Goal: Task Accomplishment & Management: Use online tool/utility

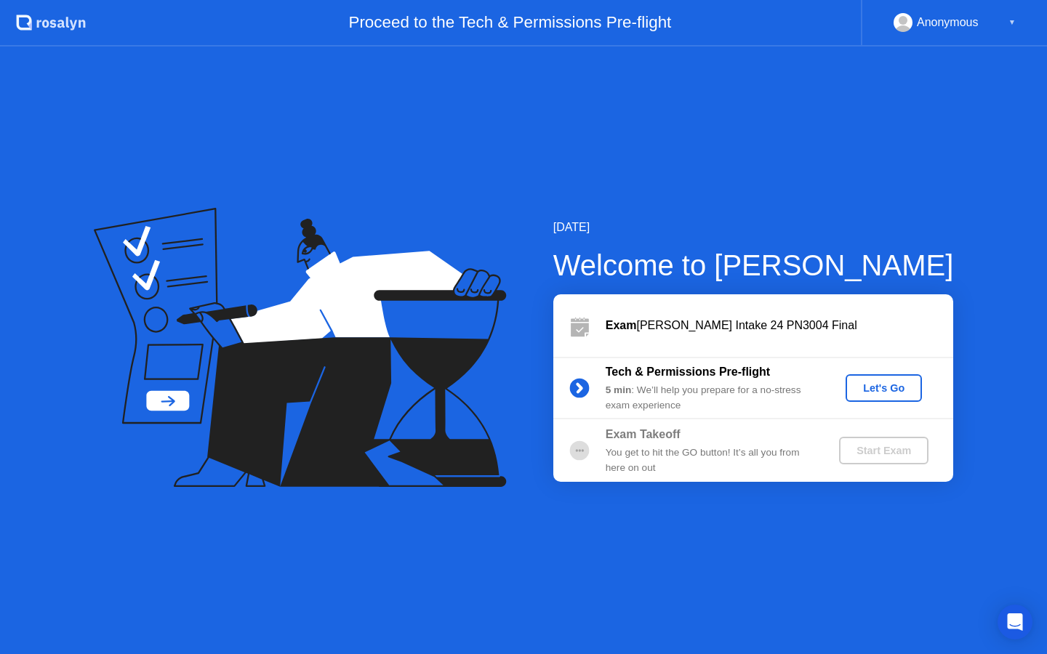
click at [897, 385] on div "Let's Go" at bounding box center [884, 388] width 65 height 12
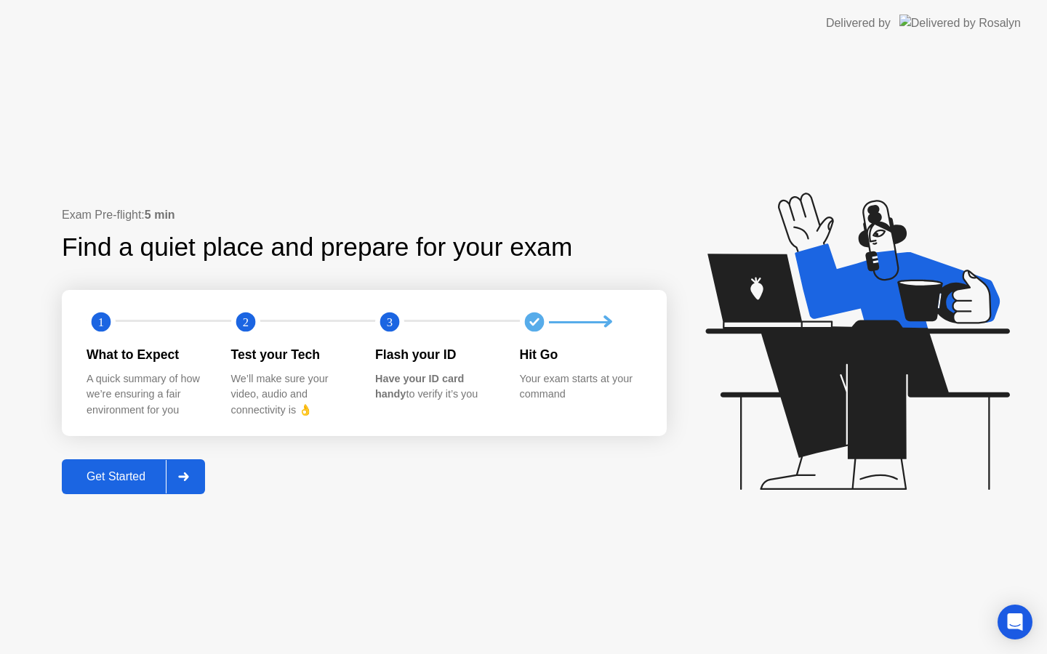
click at [177, 467] on div at bounding box center [183, 476] width 35 height 33
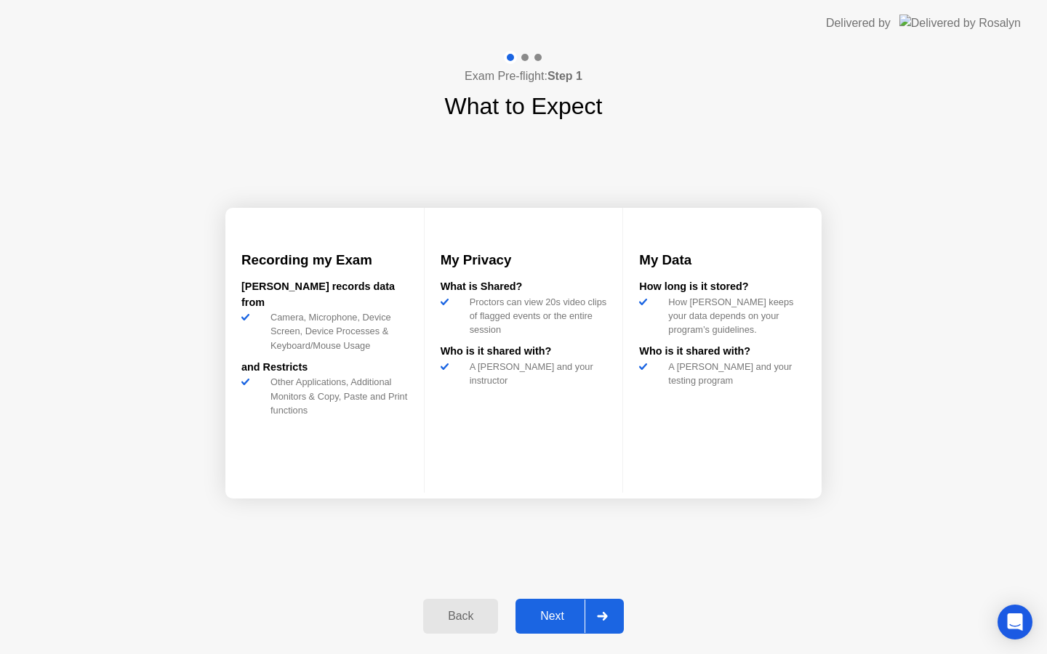
click at [596, 611] on div at bounding box center [602, 616] width 35 height 33
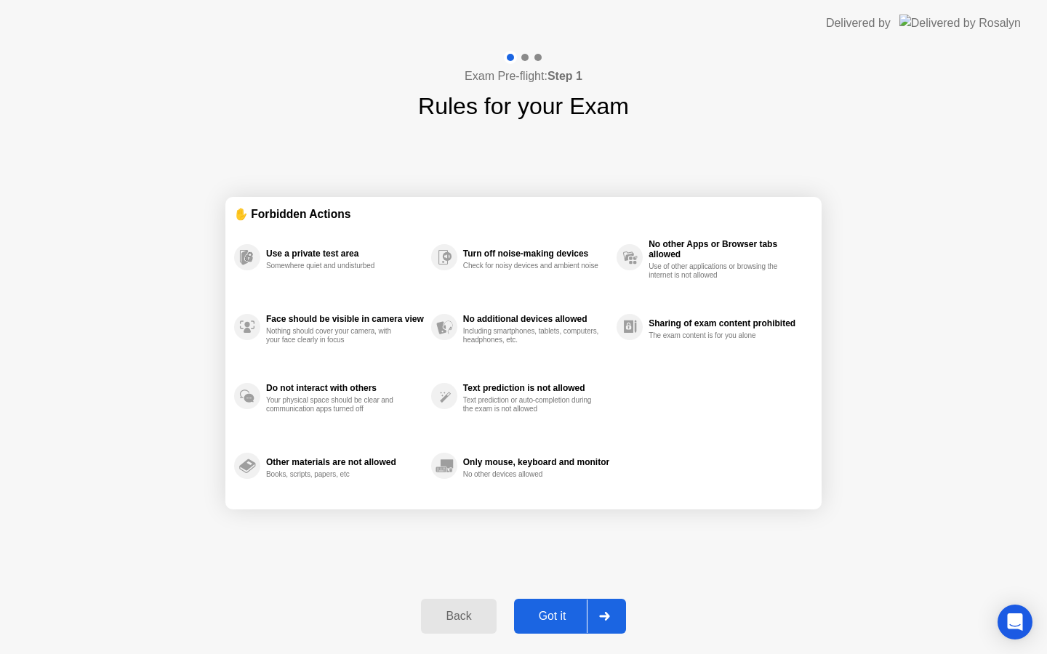
click at [596, 611] on div at bounding box center [604, 616] width 35 height 33
select select "**********"
select select "*******"
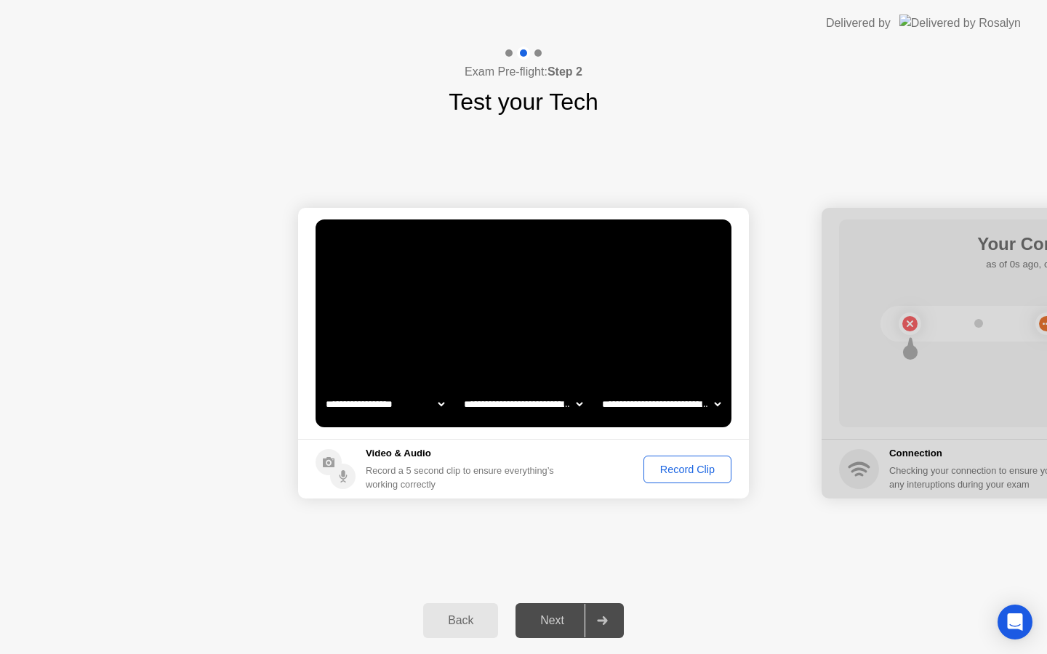
click at [692, 470] on div "Record Clip" at bounding box center [688, 470] width 78 height 12
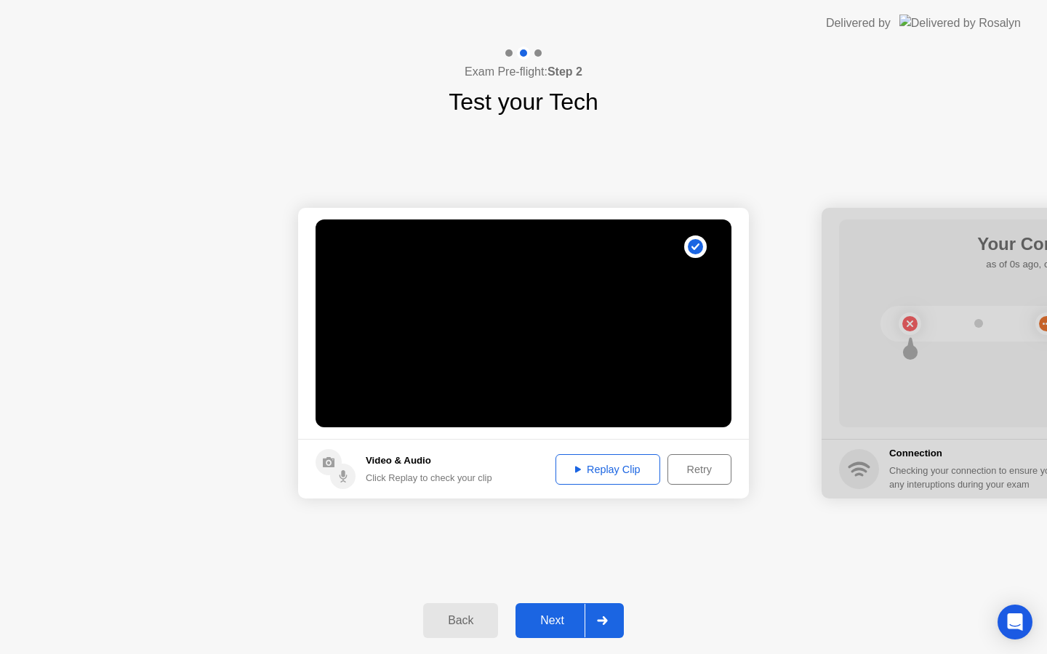
click at [606, 620] on icon at bounding box center [602, 621] width 10 height 9
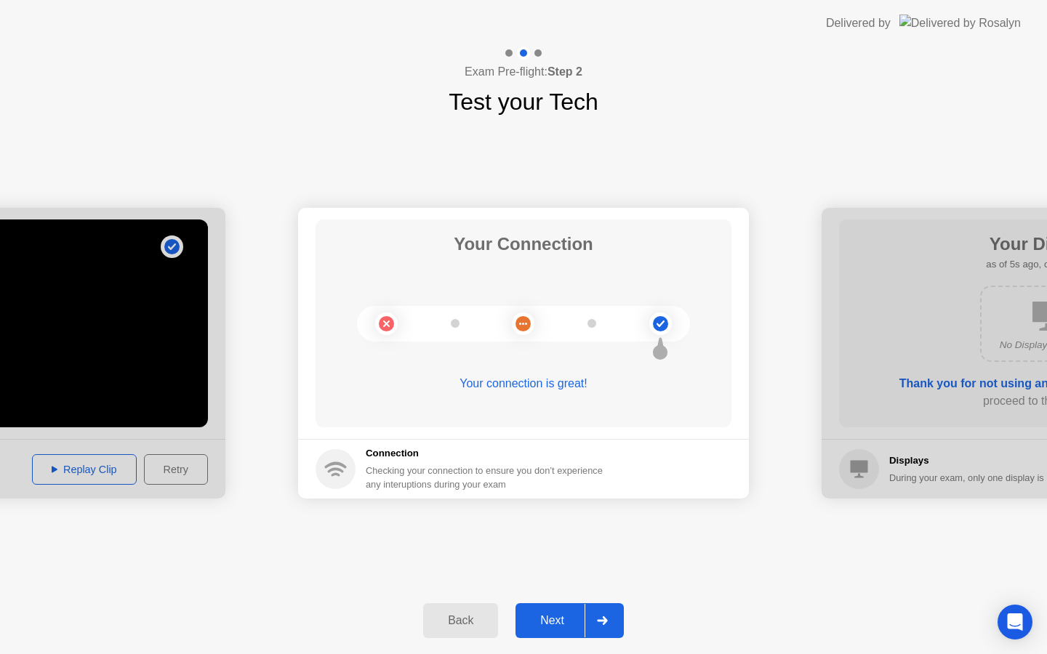
click at [606, 620] on icon at bounding box center [602, 621] width 10 height 9
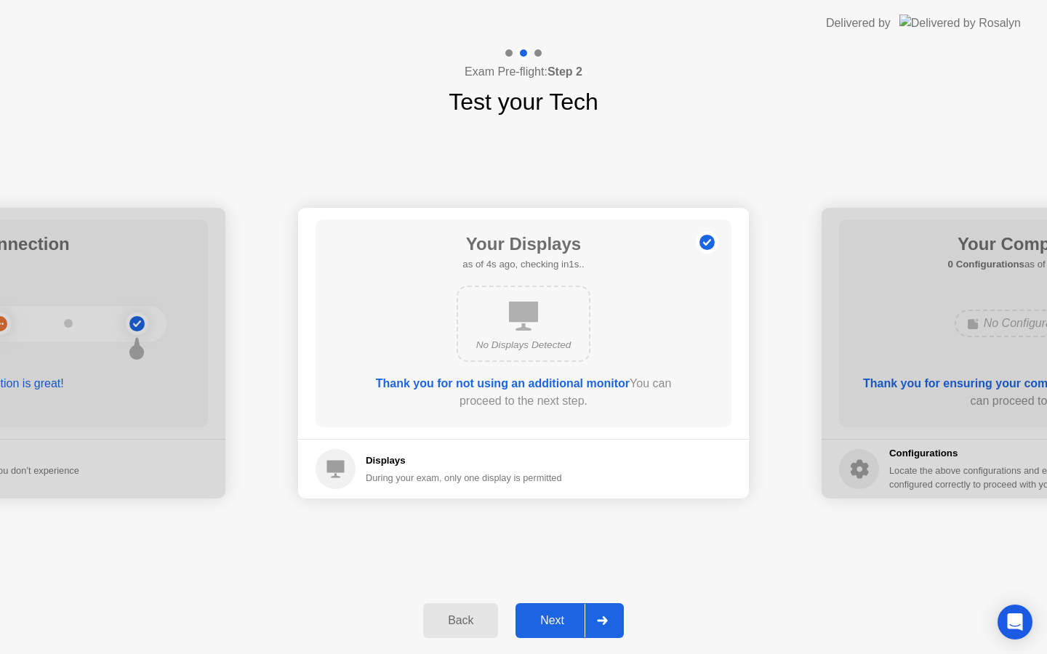
click at [606, 620] on icon at bounding box center [602, 621] width 10 height 9
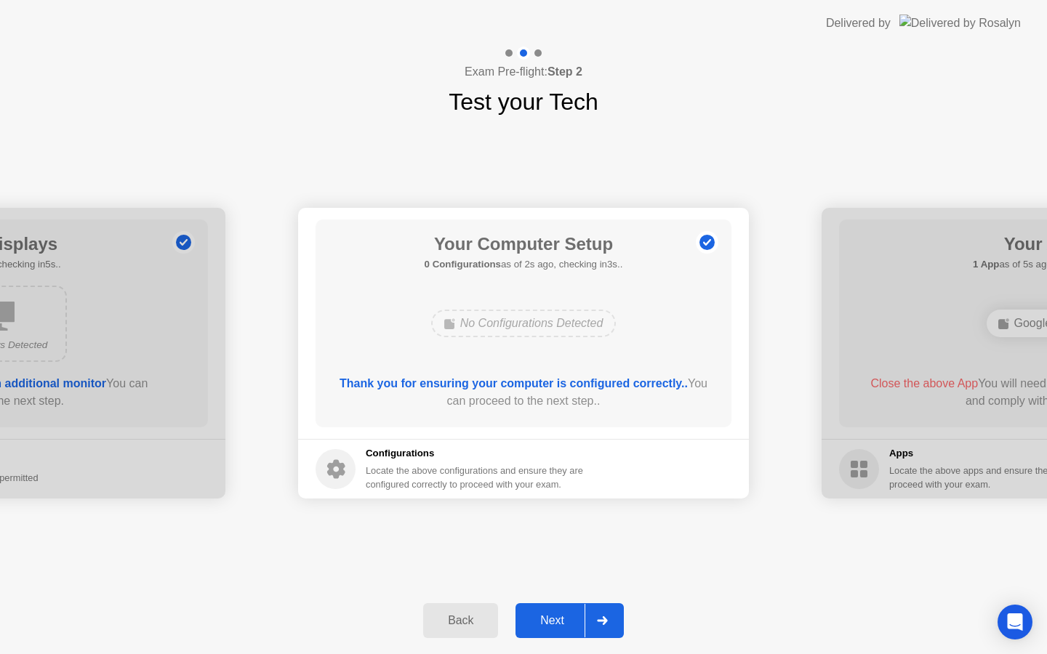
click at [606, 620] on icon at bounding box center [602, 621] width 10 height 9
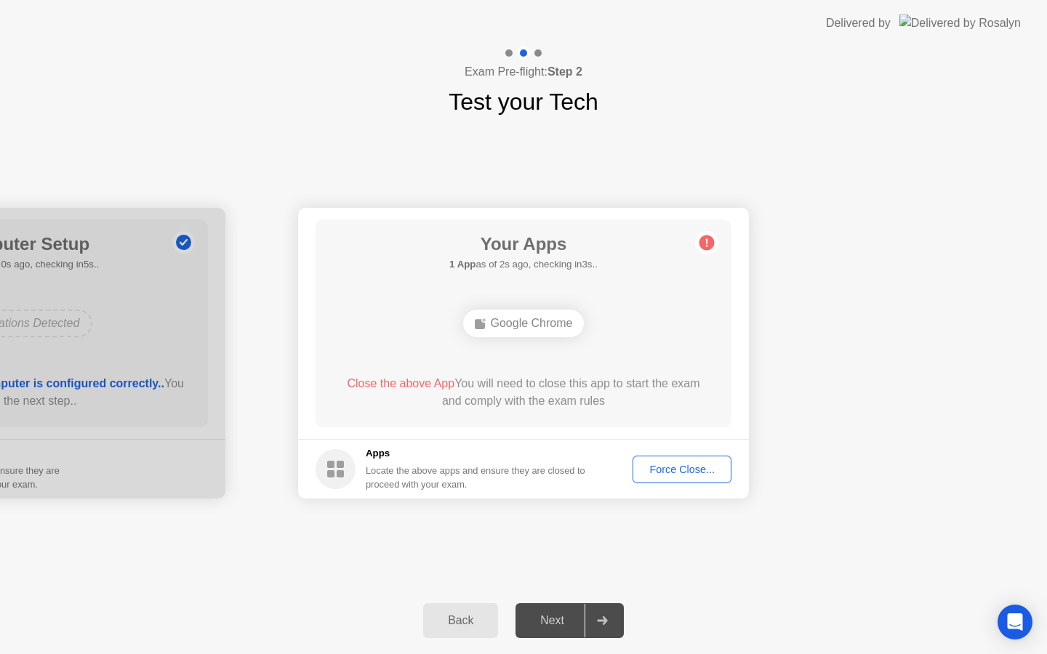
click at [681, 464] on div "Force Close..." at bounding box center [682, 470] width 89 height 12
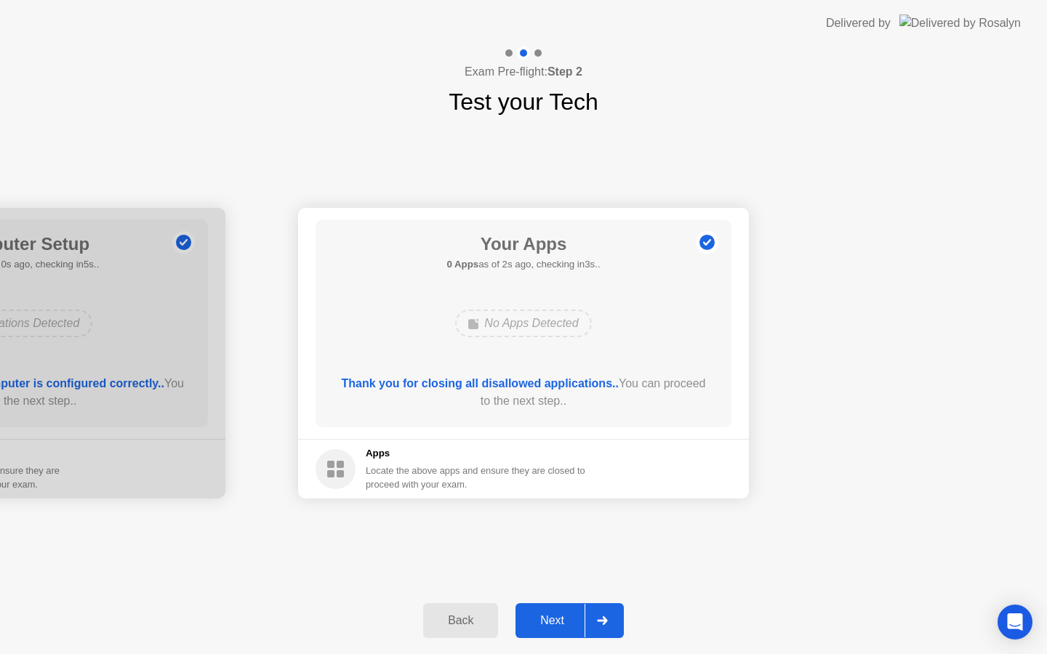
click at [614, 621] on div at bounding box center [602, 620] width 35 height 33
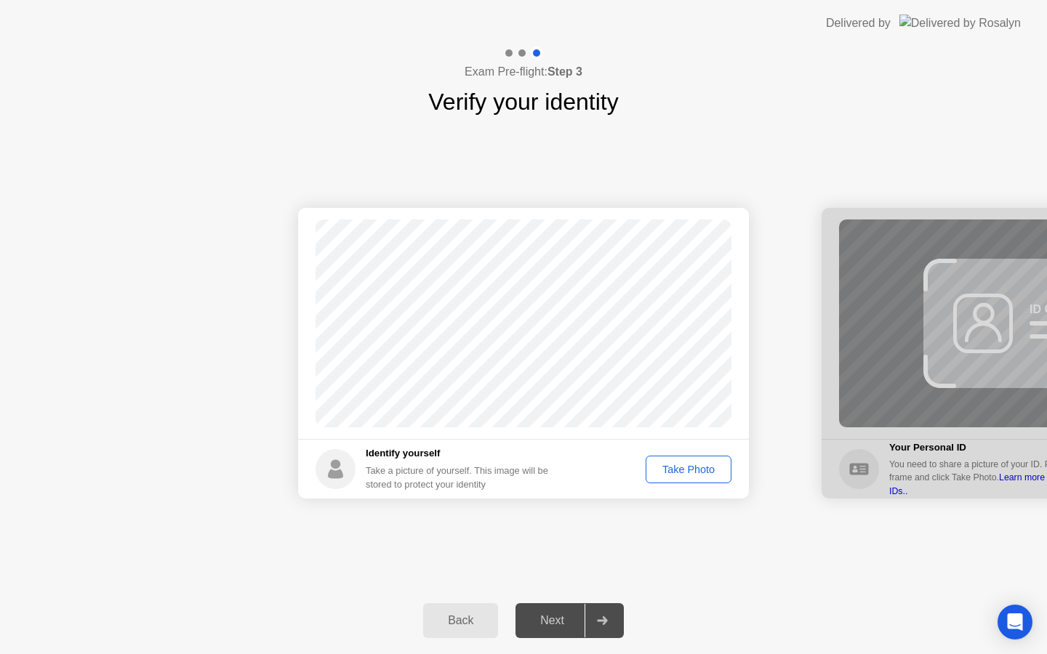
click at [678, 465] on div "Take Photo" at bounding box center [689, 470] width 76 height 12
click at [603, 620] on icon at bounding box center [602, 621] width 11 height 9
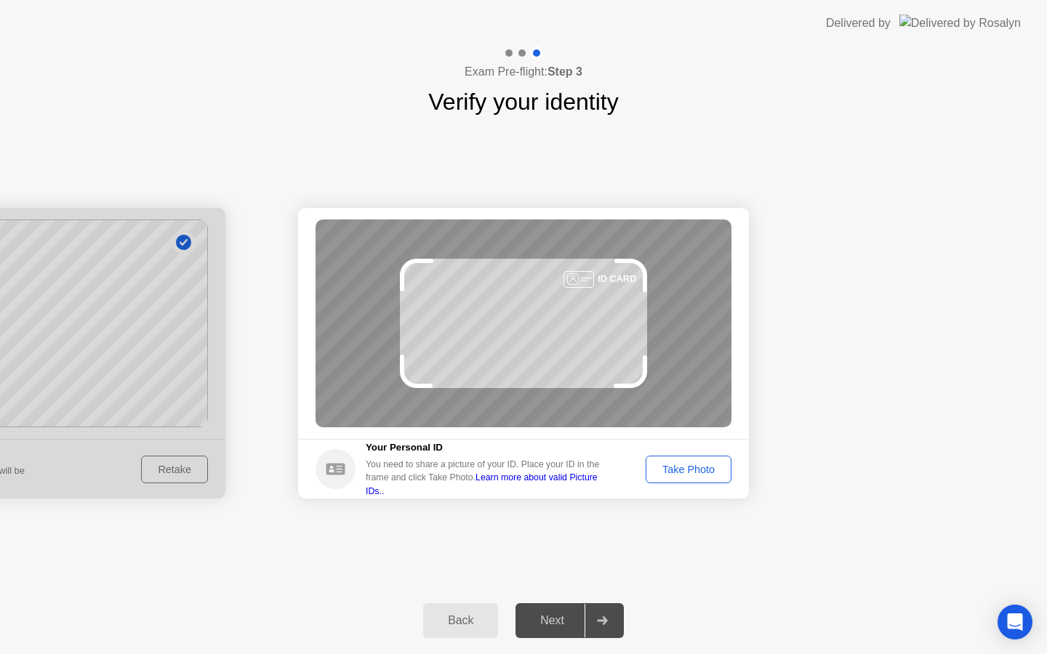
click at [682, 464] on div "Take Photo" at bounding box center [689, 470] width 76 height 12
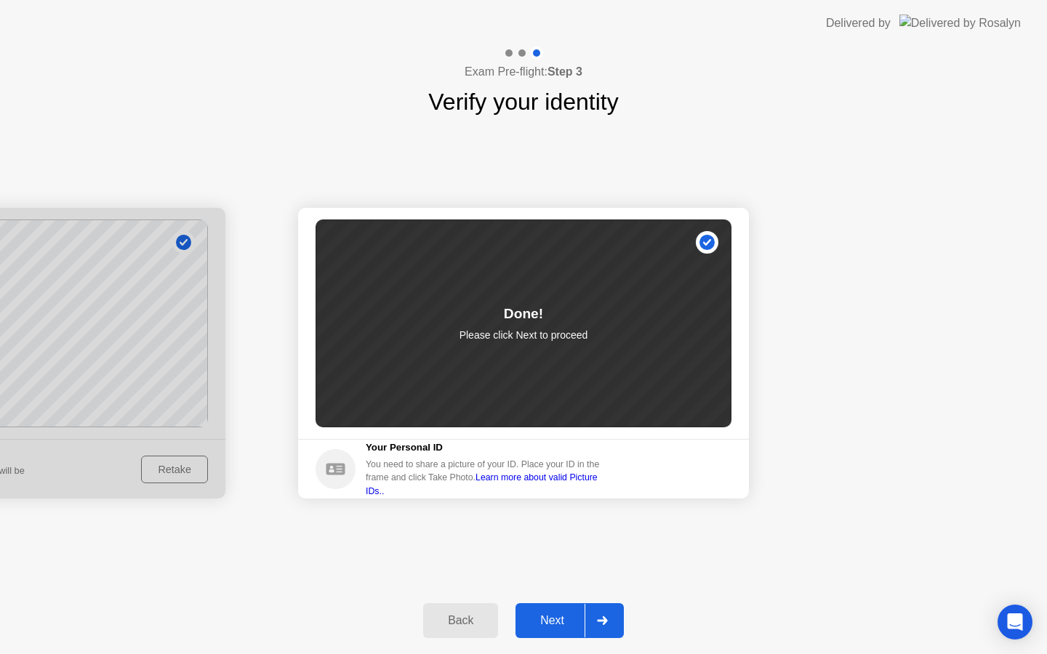
click at [611, 625] on div at bounding box center [602, 620] width 35 height 33
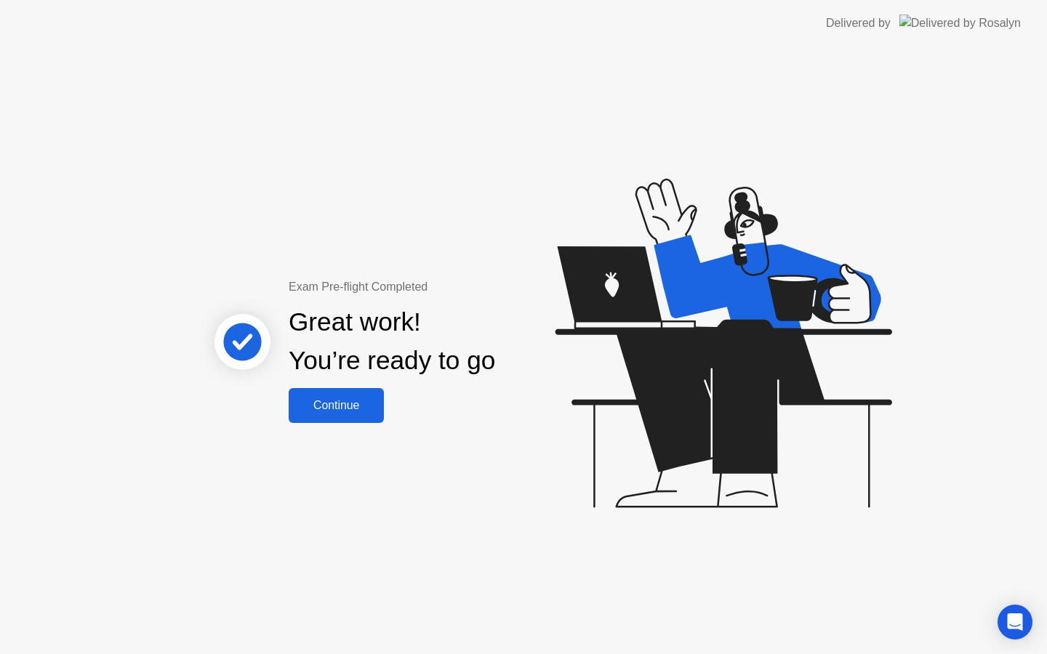
click at [355, 406] on div "Continue" at bounding box center [336, 405] width 87 height 13
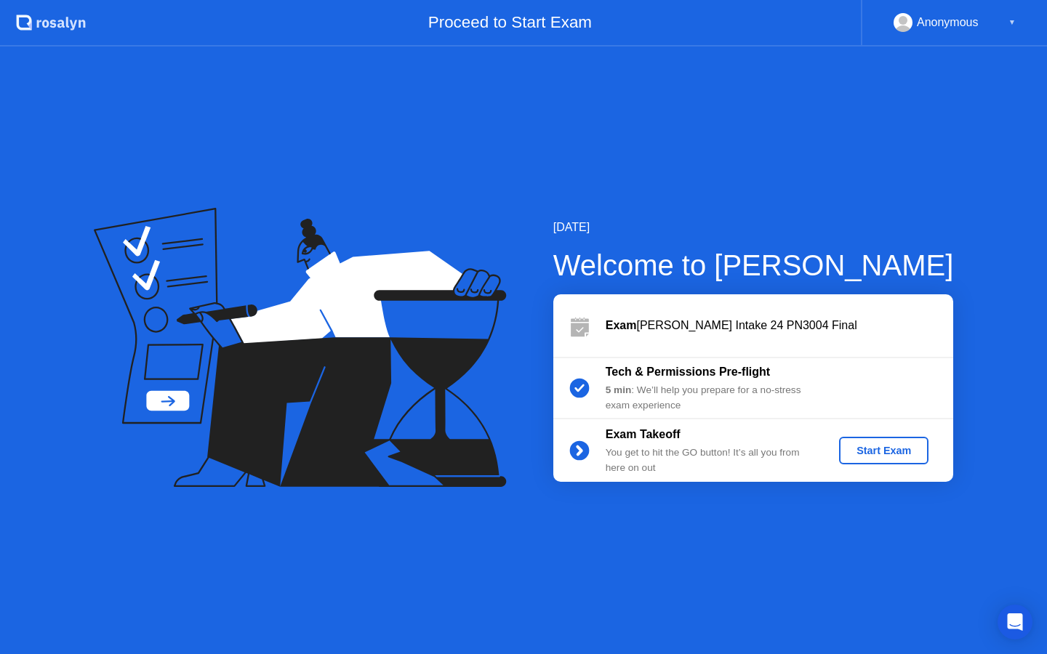
click at [883, 451] on div "Start Exam" at bounding box center [884, 451] width 78 height 12
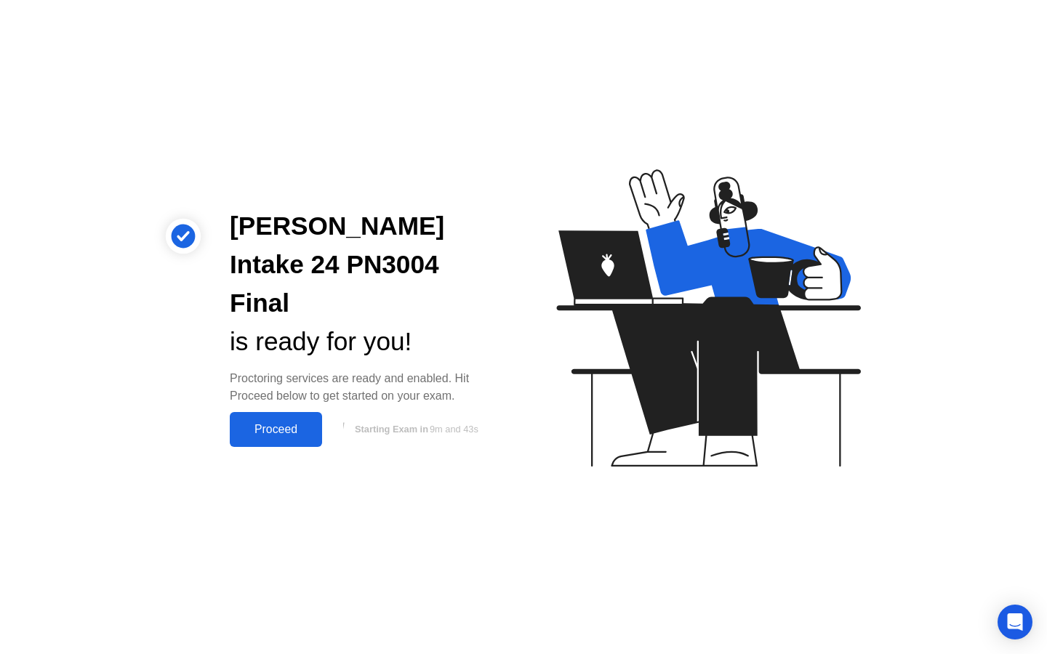
click at [288, 423] on div "Proceed" at bounding box center [276, 429] width 84 height 13
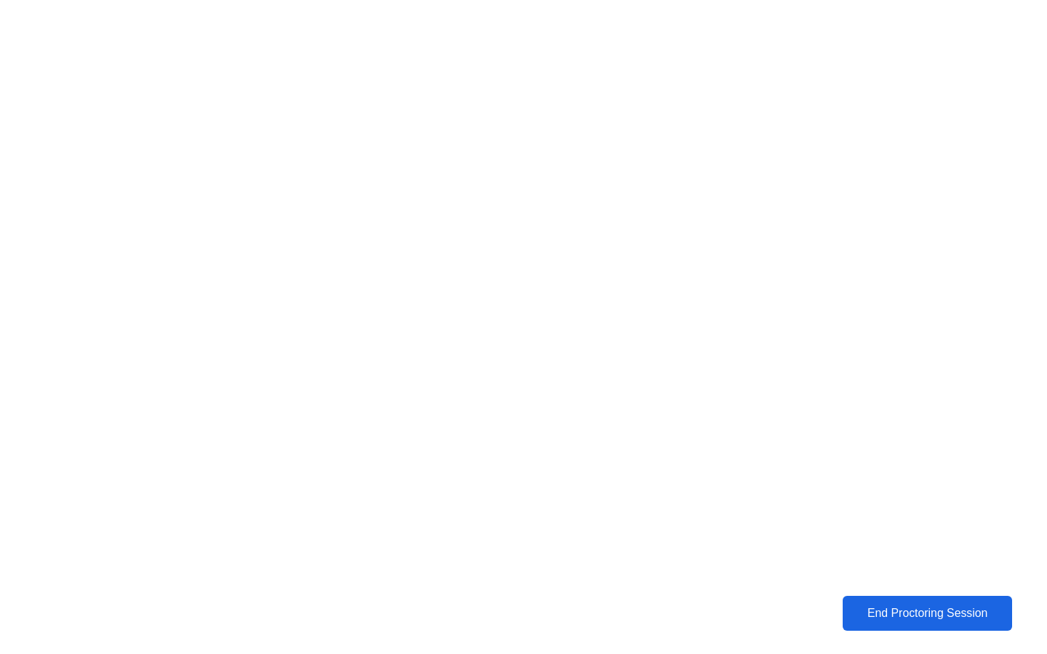
click at [928, 617] on div "End Proctoring Session" at bounding box center [927, 613] width 162 height 13
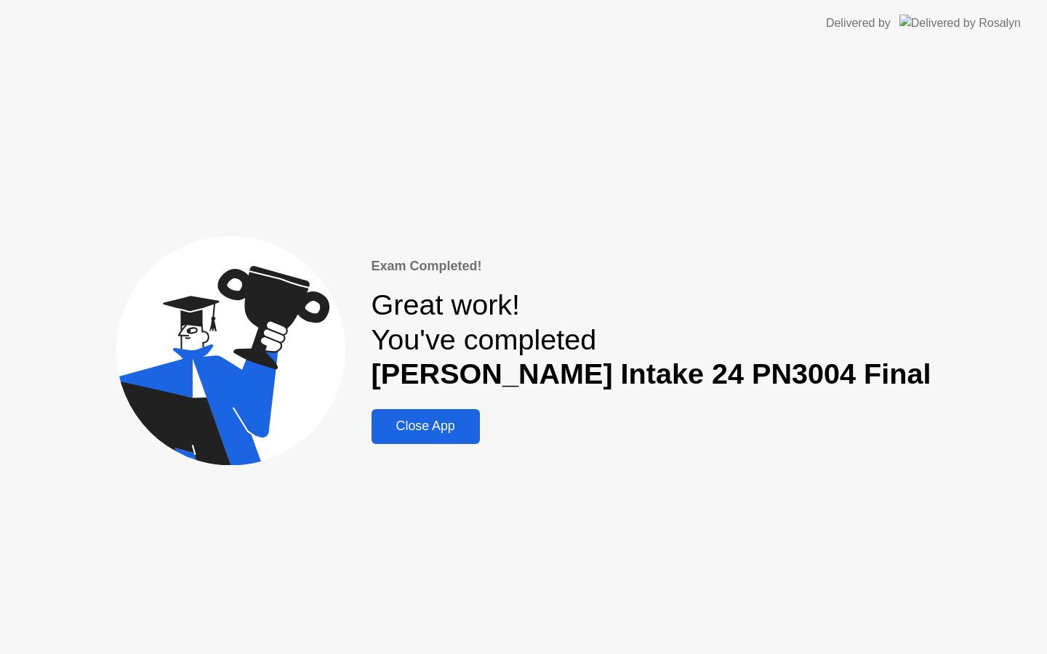
click at [468, 443] on button "Close App" at bounding box center [426, 426] width 108 height 35
